Goal: Information Seeking & Learning: Learn about a topic

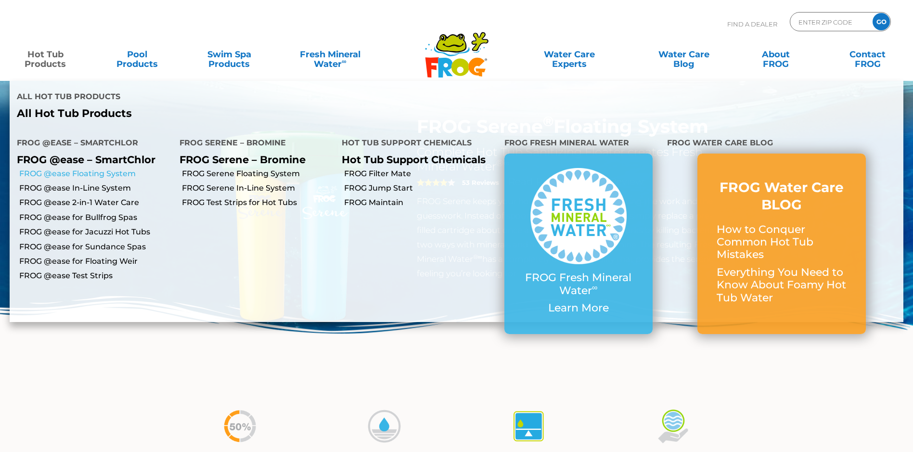
click at [139, 179] on link "FROG @ease Floating System" at bounding box center [95, 173] width 153 height 11
